Goal: Task Accomplishment & Management: Manage account settings

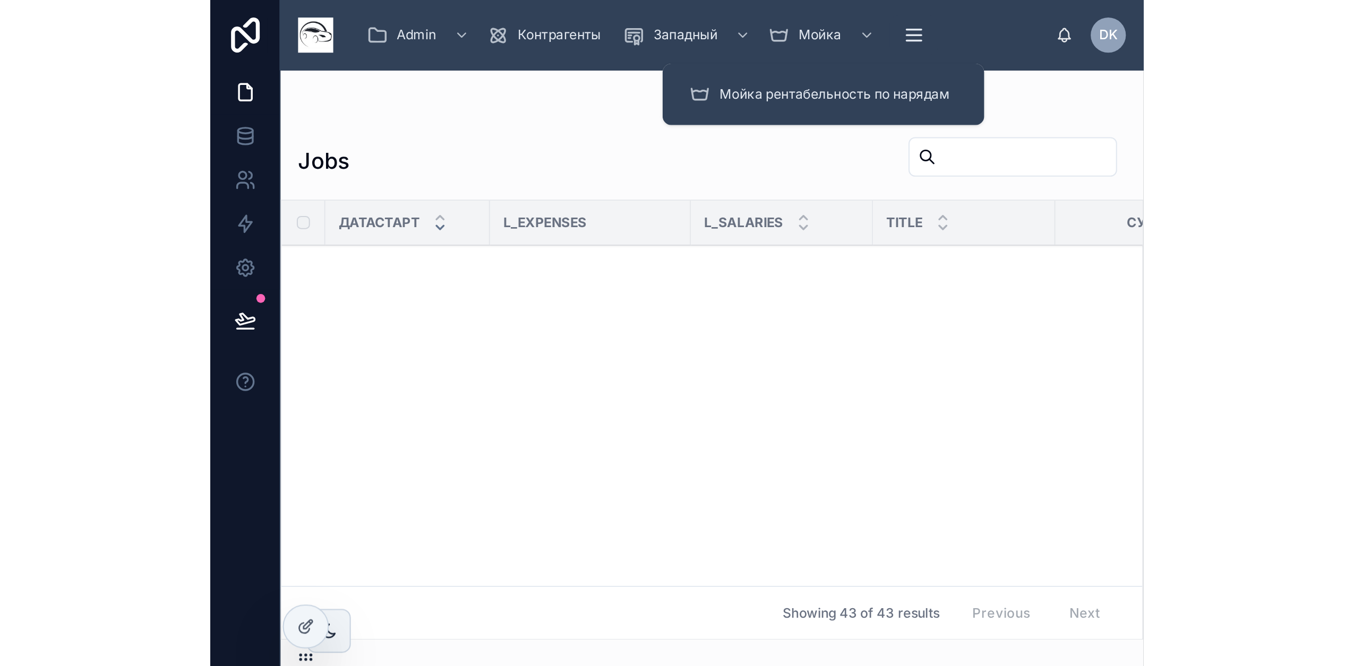
scroll to position [2599, 0]
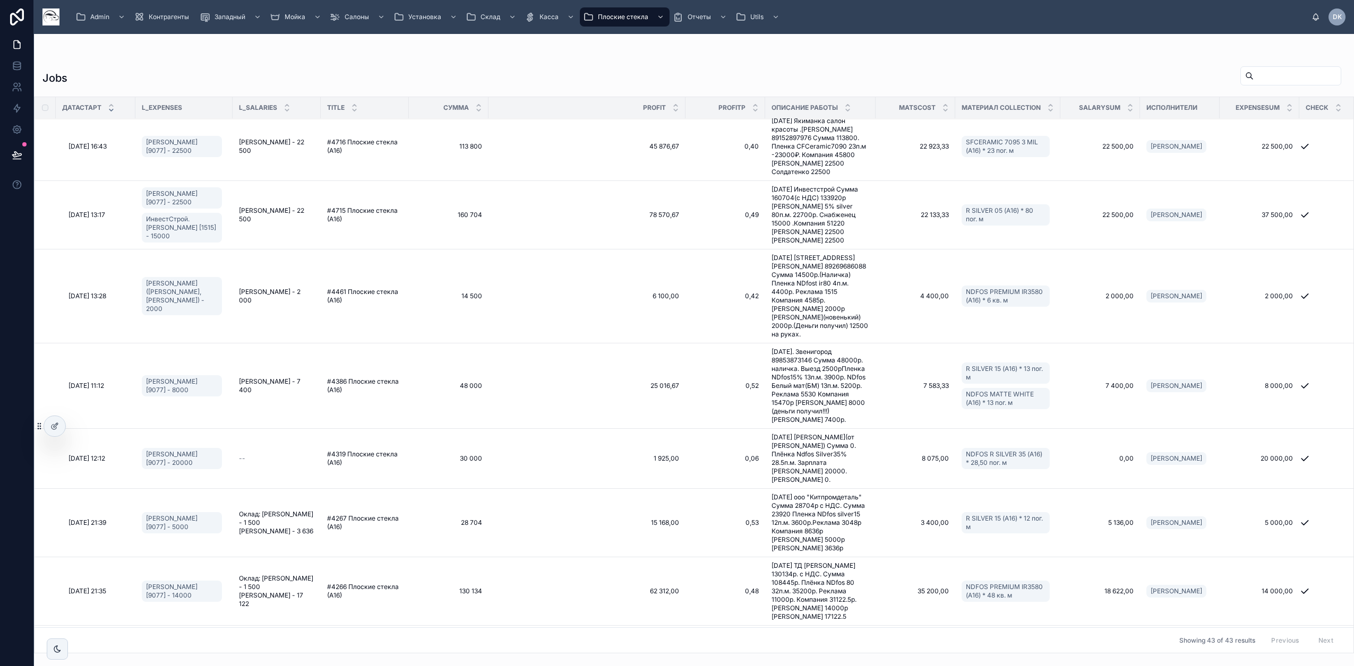
click at [56, 322] on icon at bounding box center [54, 426] width 8 height 8
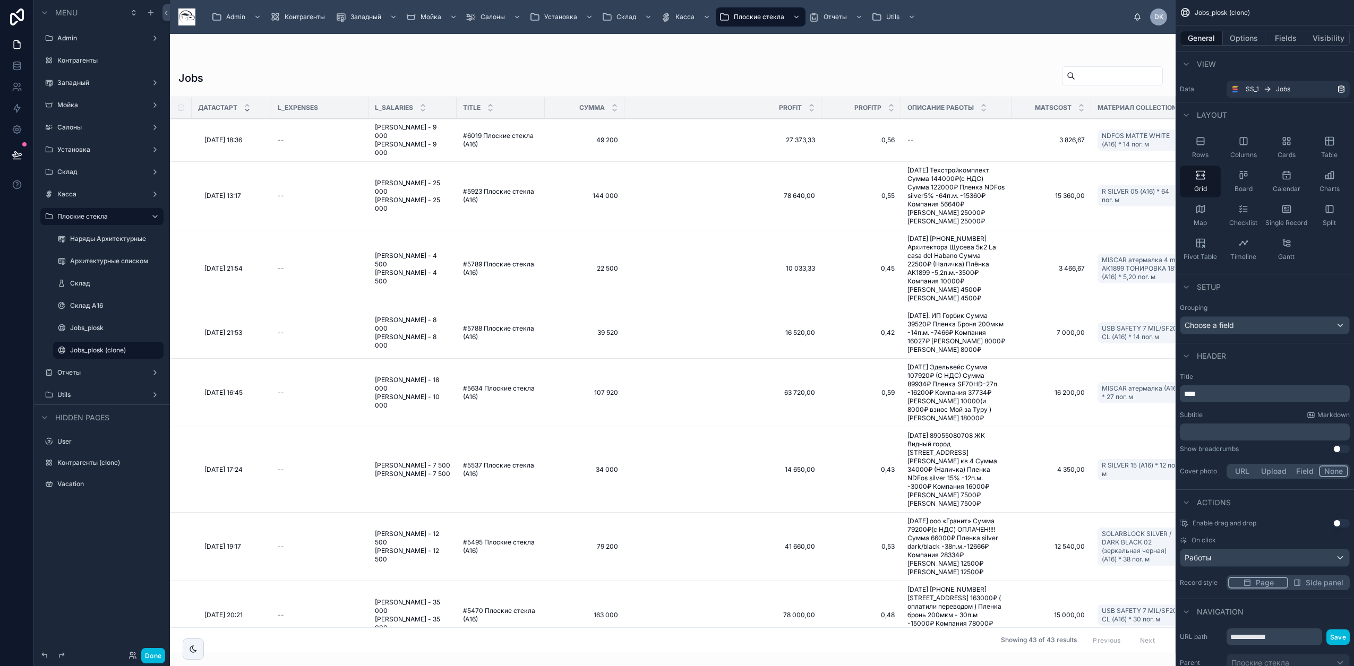
click at [0, 0] on icon "scrollable content" at bounding box center [0, 0] width 0 height 0
click at [197, 322] on span "Remove" at bounding box center [203, 358] width 28 height 11
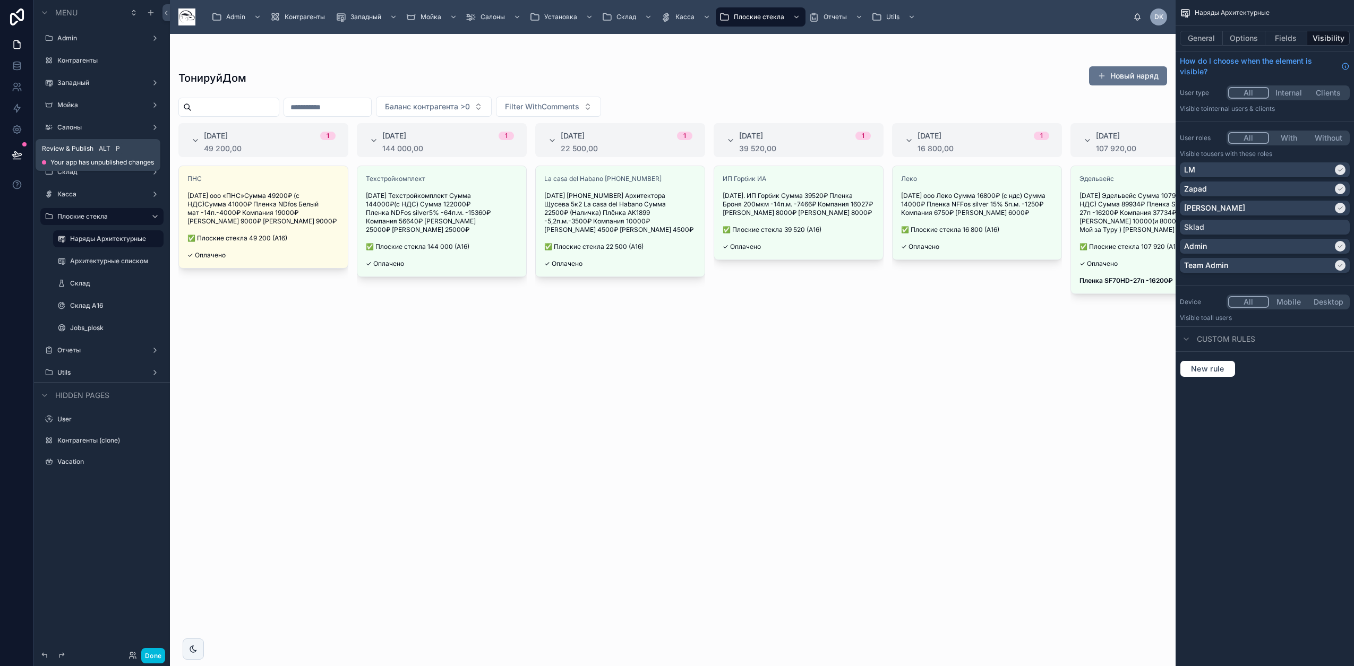
click at [16, 159] on icon at bounding box center [17, 159] width 8 height 0
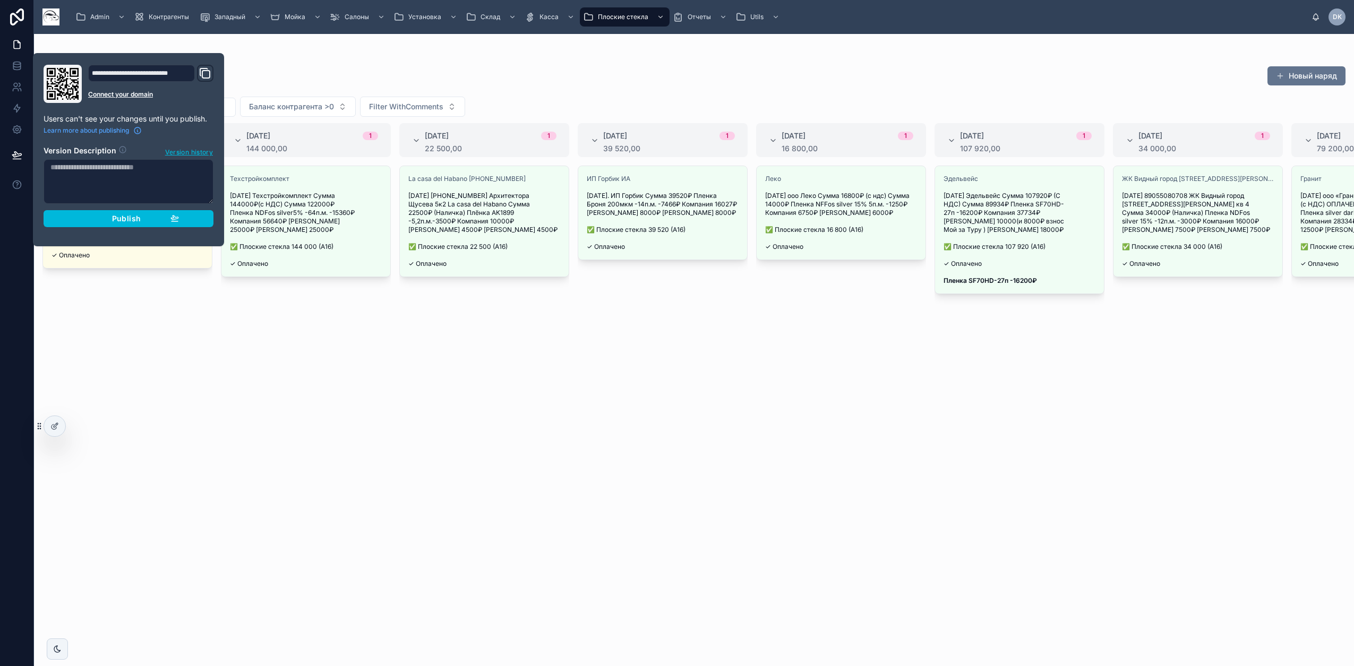
click at [53, 431] on div at bounding box center [54, 426] width 21 height 20
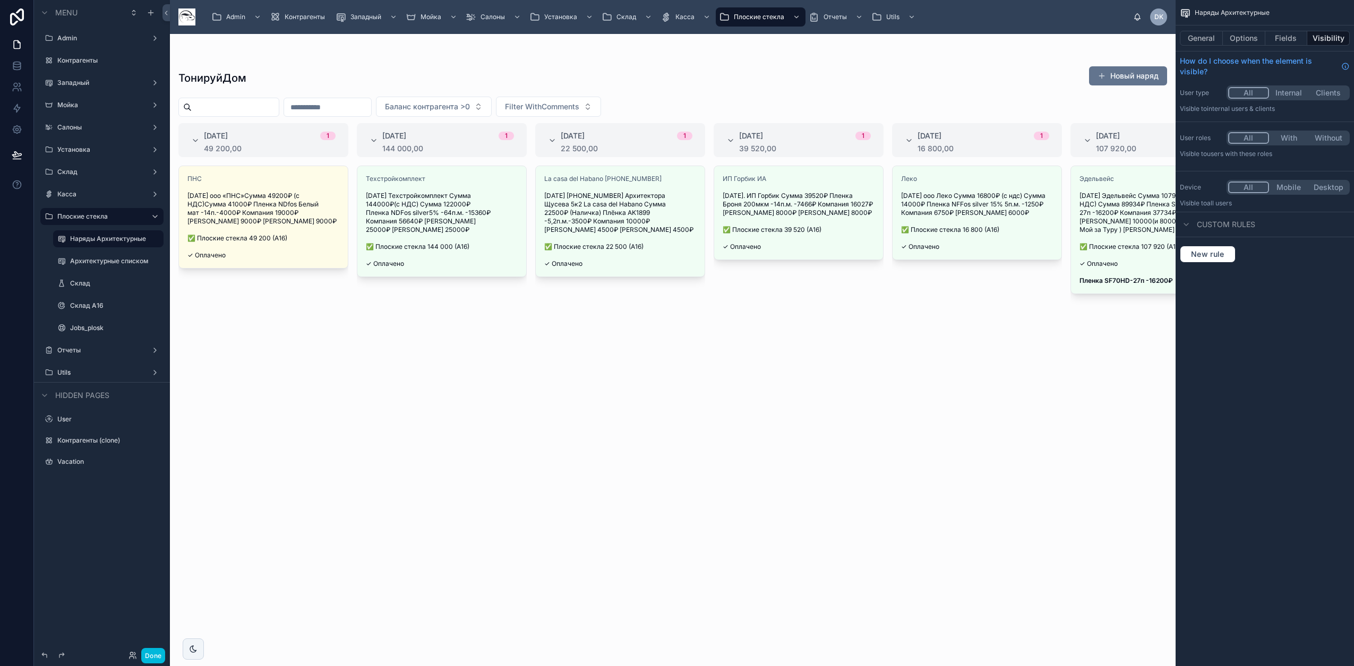
click at [95, 325] on label "Jobs_plosk" at bounding box center [113, 328] width 87 height 8
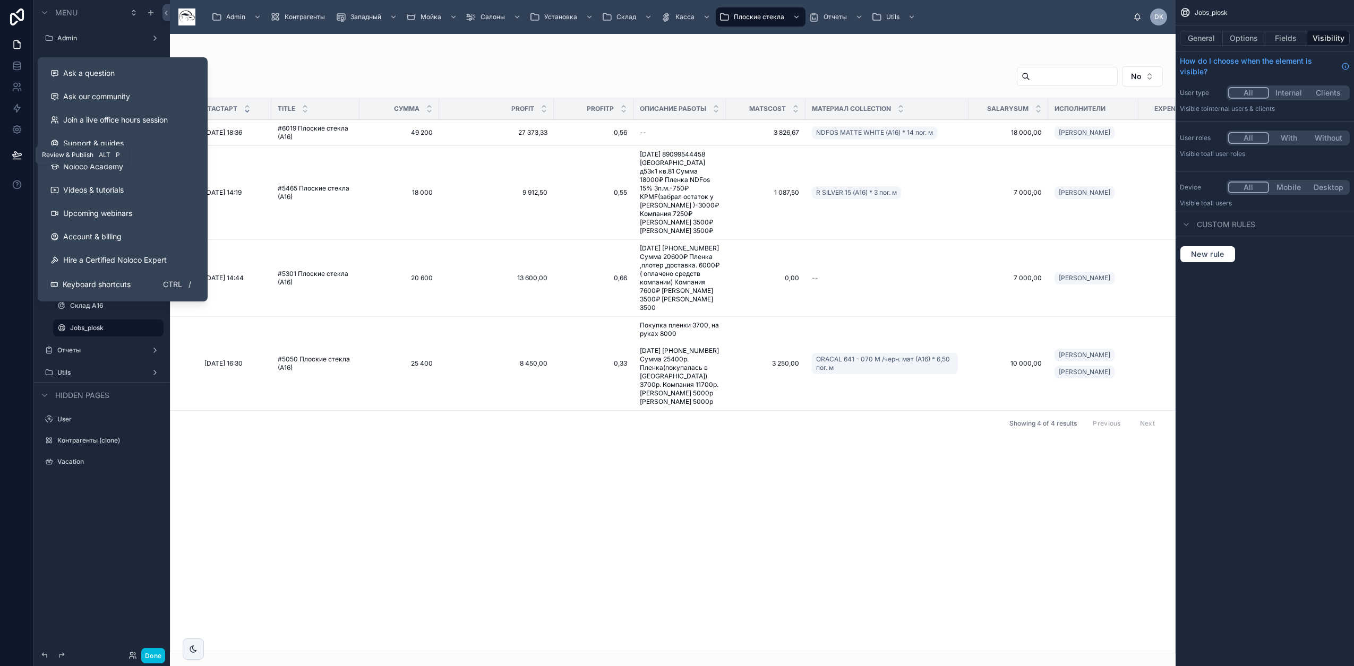
click at [18, 156] on icon at bounding box center [17, 155] width 11 height 11
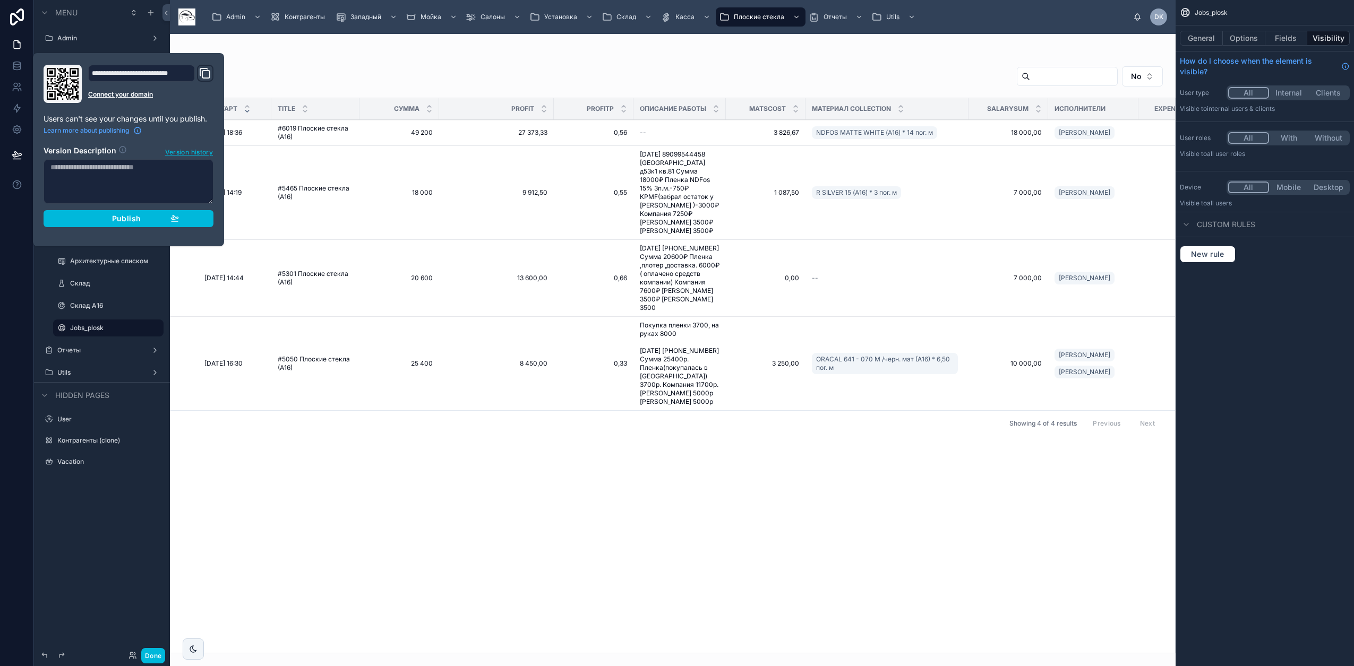
click at [102, 218] on div "Publish" at bounding box center [128, 219] width 101 height 10
